Goal: Task Accomplishment & Management: Manage account settings

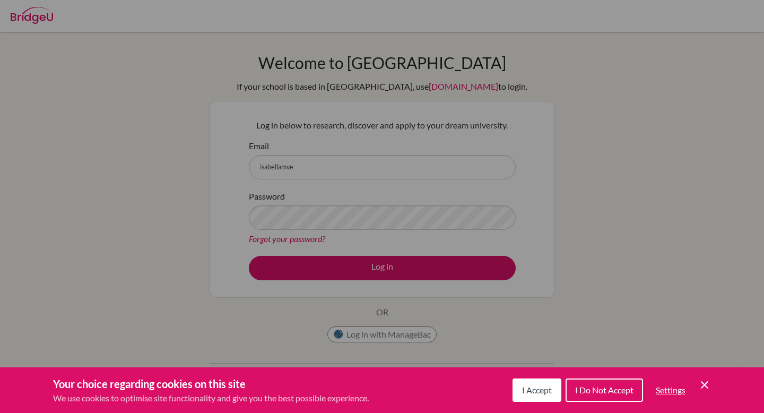
click at [701, 383] on icon "Cookie Control Close Icon" at bounding box center [705, 385] width 13 height 13
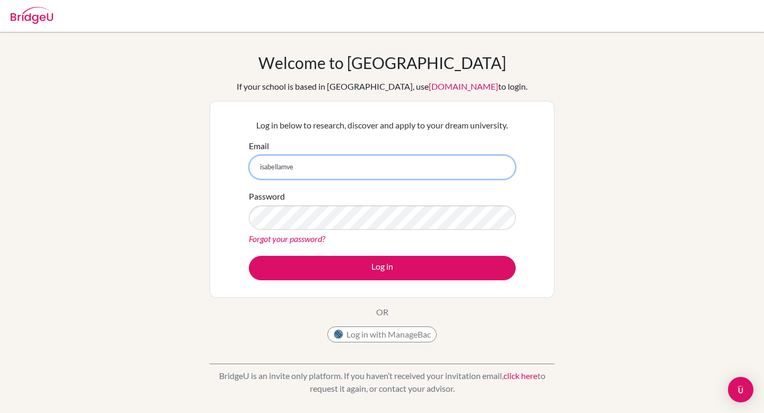
click at [436, 176] on input "isabellamve" at bounding box center [382, 167] width 267 height 24
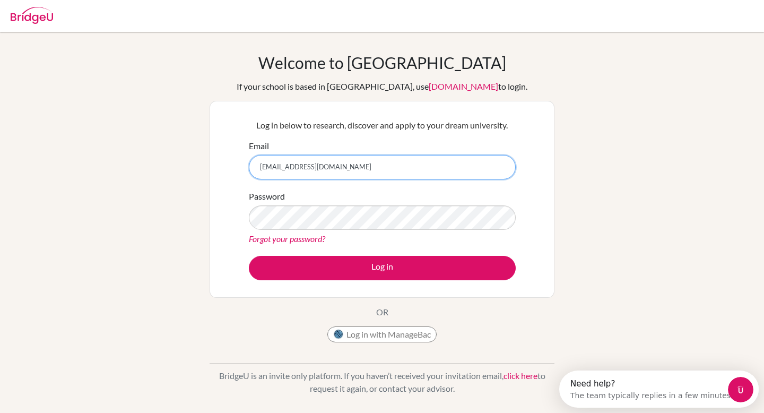
type input "[EMAIL_ADDRESS][DOMAIN_NAME]"
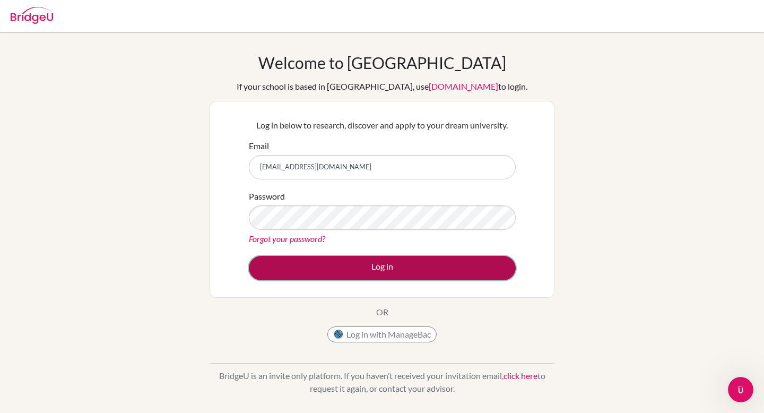
click at [407, 271] on button "Log in" at bounding box center [382, 268] width 267 height 24
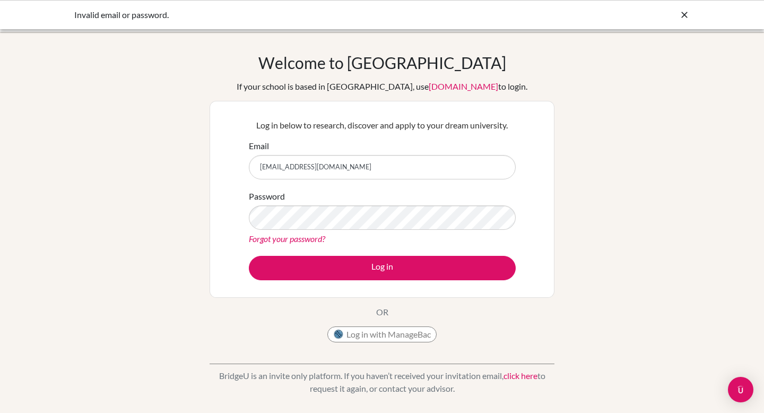
click at [429, 89] on link "[DOMAIN_NAME]" at bounding box center [464, 86] width 70 height 10
click at [682, 19] on icon at bounding box center [685, 15] width 11 height 11
